Goal: Navigation & Orientation: Find specific page/section

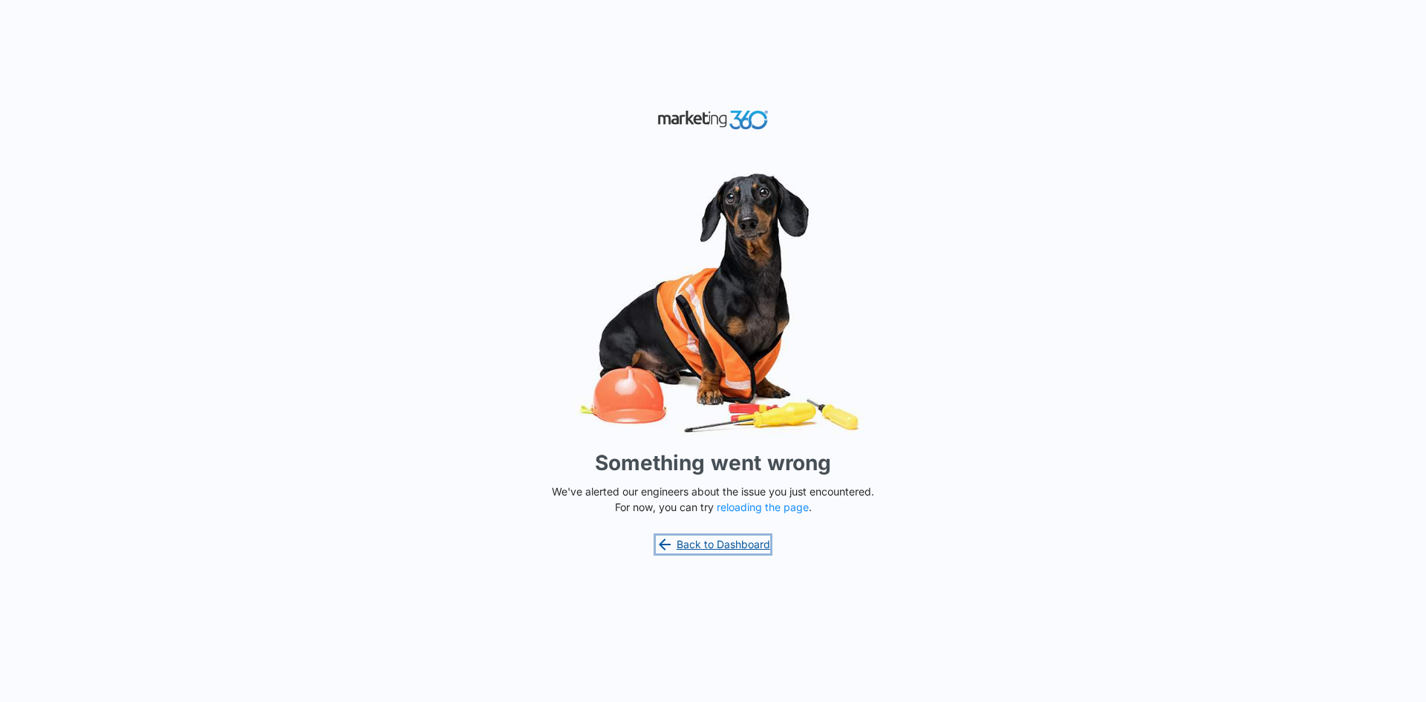
click at [722, 543] on link "Back to Dashboard" at bounding box center [713, 545] width 114 height 18
